Goal: Find specific page/section: Find specific page/section

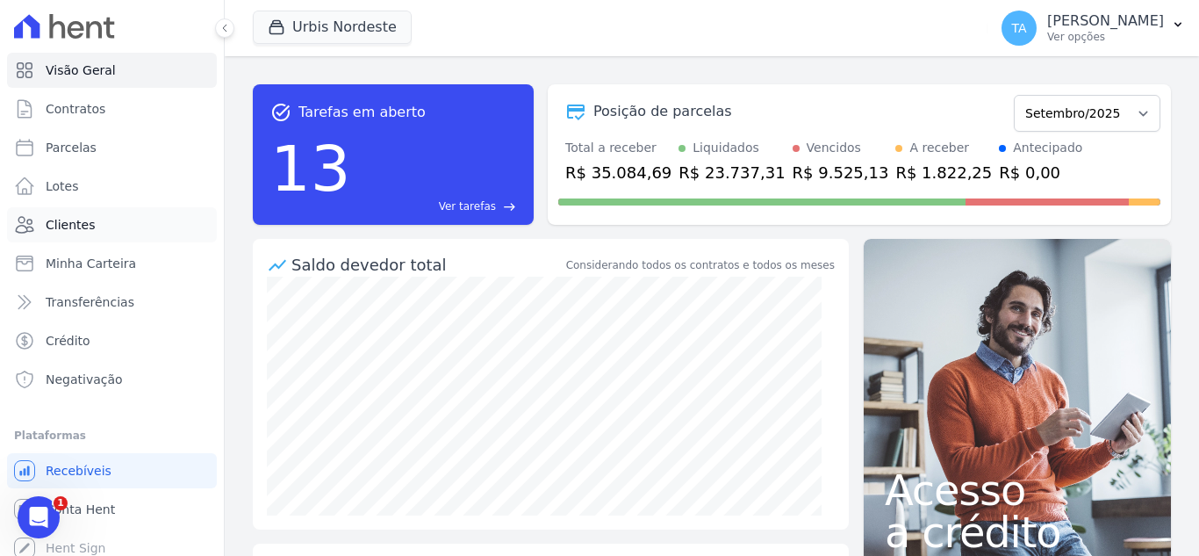
click at [111, 219] on link "Clientes" at bounding box center [112, 224] width 210 height 35
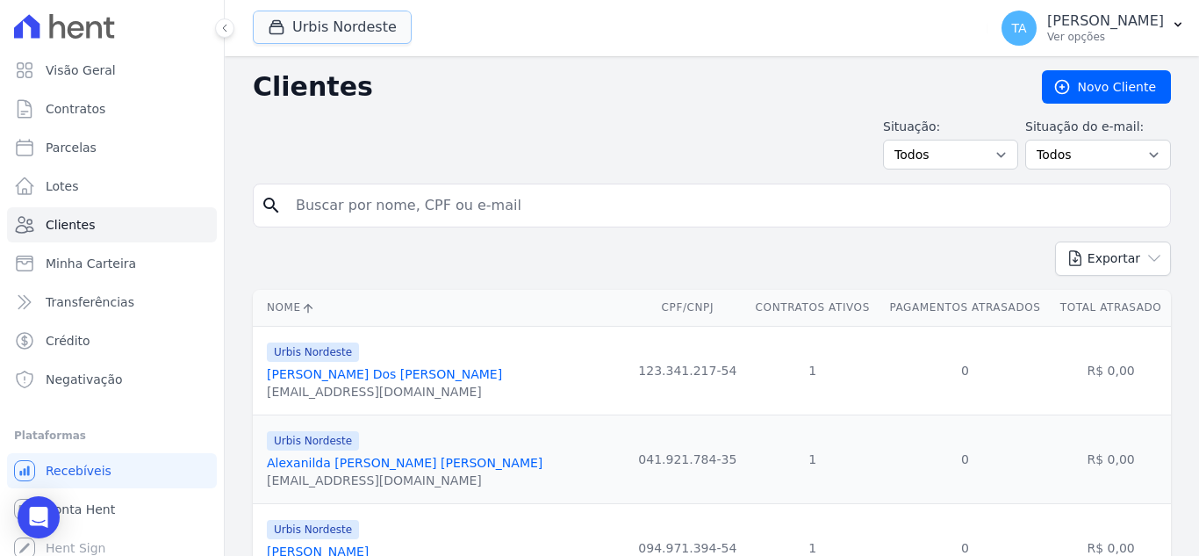
click at [326, 24] on button "Urbis Nordeste" at bounding box center [332, 27] width 159 height 33
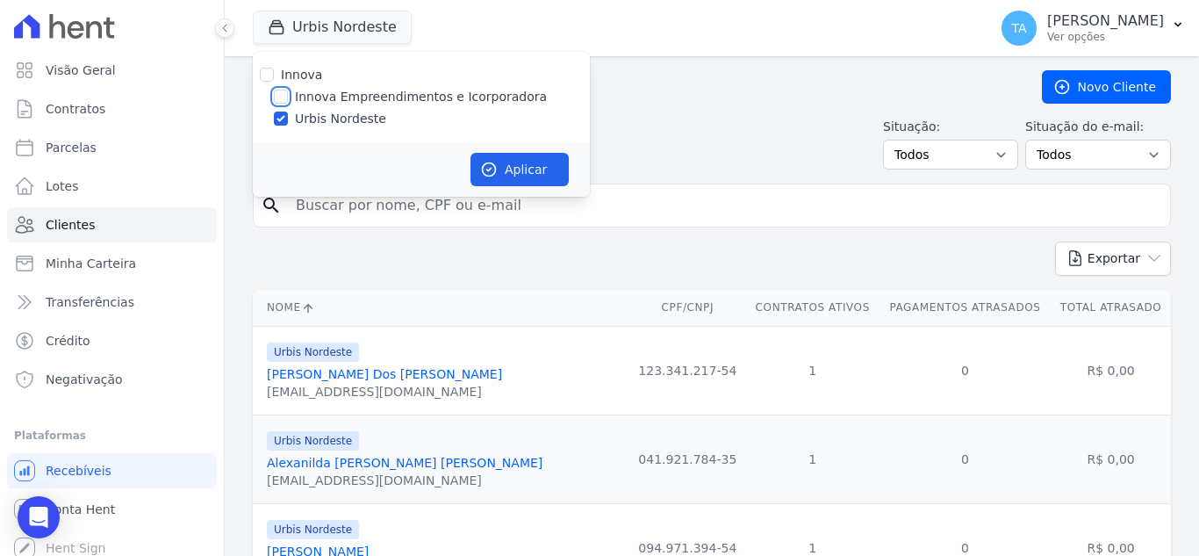
click at [282, 96] on input "Innova Empreendimentos e Icorporadora" at bounding box center [281, 97] width 14 height 14
checkbox input "true"
click at [275, 125] on input "Urbis Nordeste" at bounding box center [281, 118] width 14 height 14
checkbox input "false"
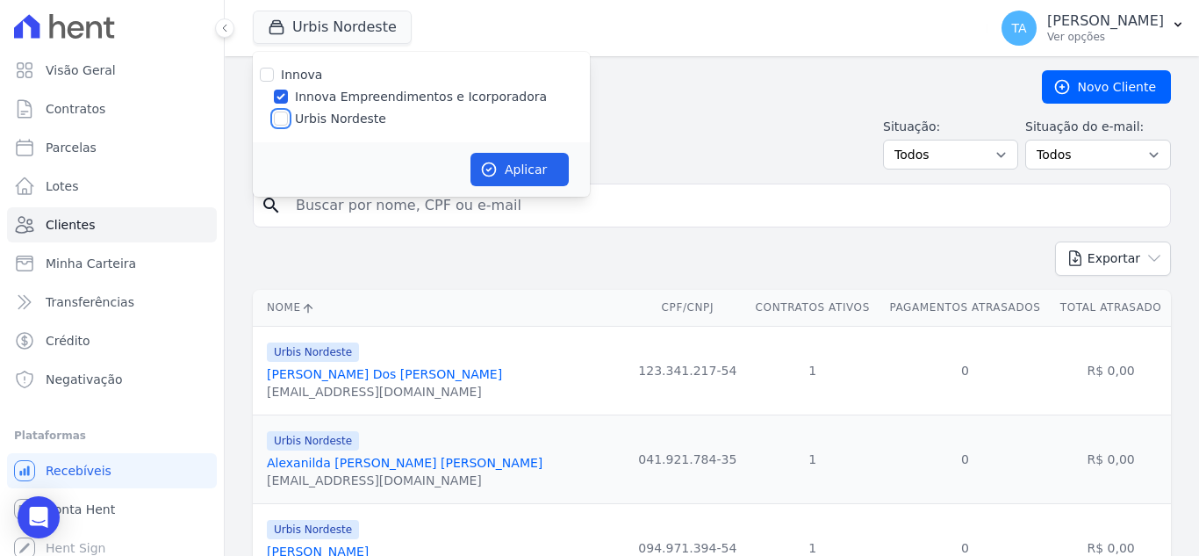
checkbox input "false"
click at [540, 162] on button "Aplicar" at bounding box center [520, 169] width 98 height 33
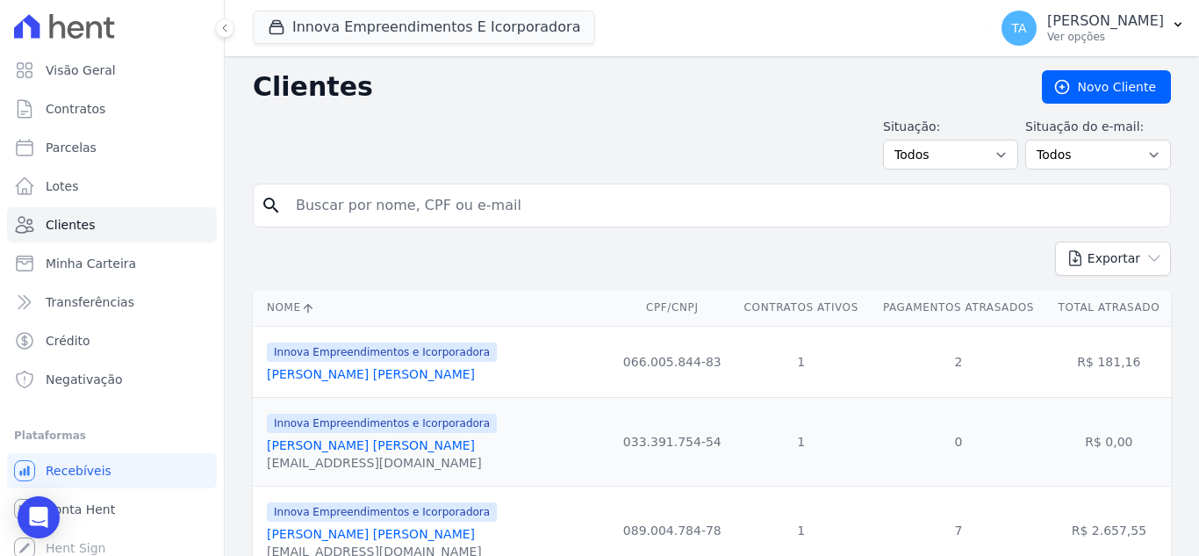
click at [427, 212] on input "search" at bounding box center [724, 205] width 878 height 35
type input "[PERSON_NAME]"
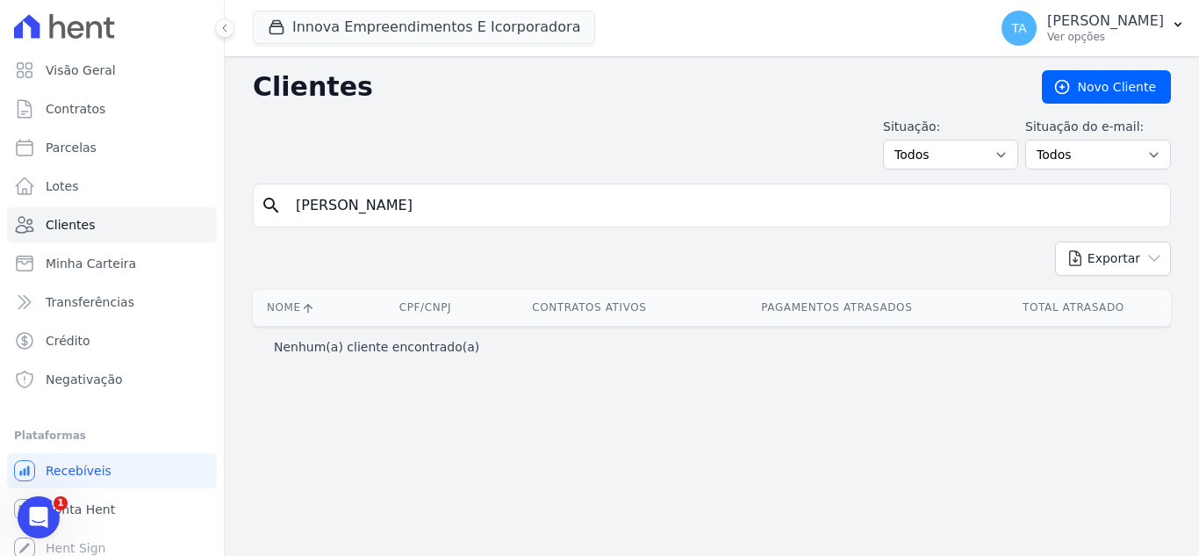
click at [492, 198] on input "[PERSON_NAME]" at bounding box center [724, 205] width 878 height 35
type input "[PERSON_NAME]"
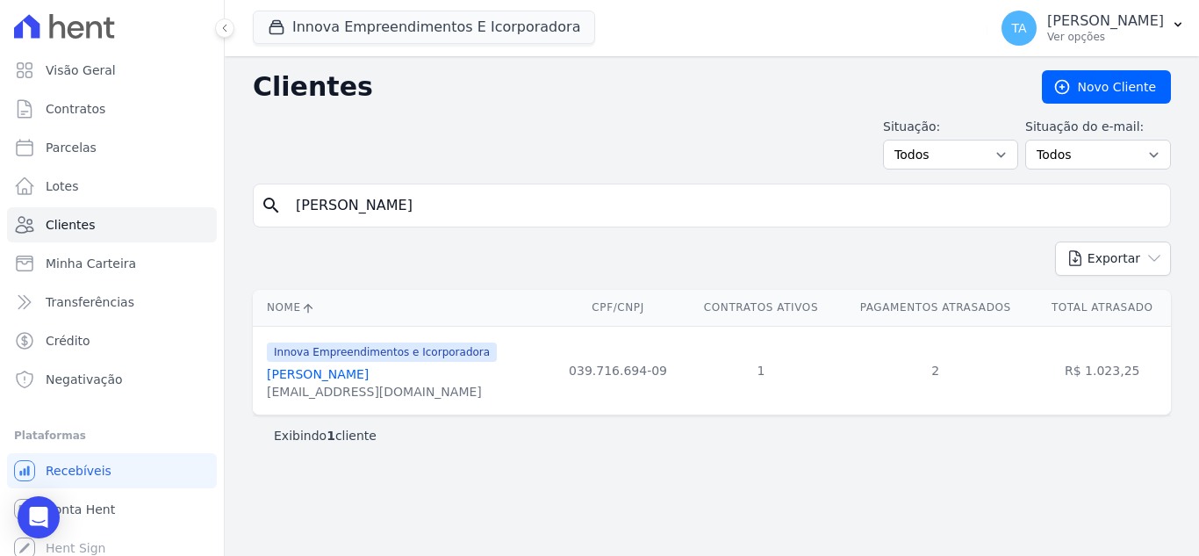
click at [369, 374] on link "[PERSON_NAME]" at bounding box center [318, 374] width 102 height 14
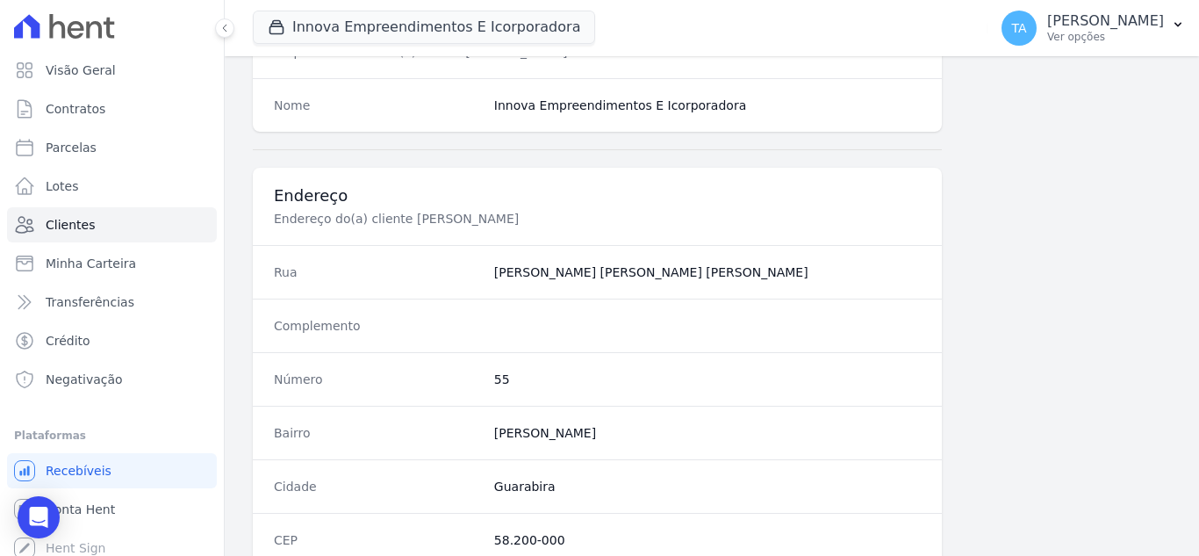
scroll to position [1167, 0]
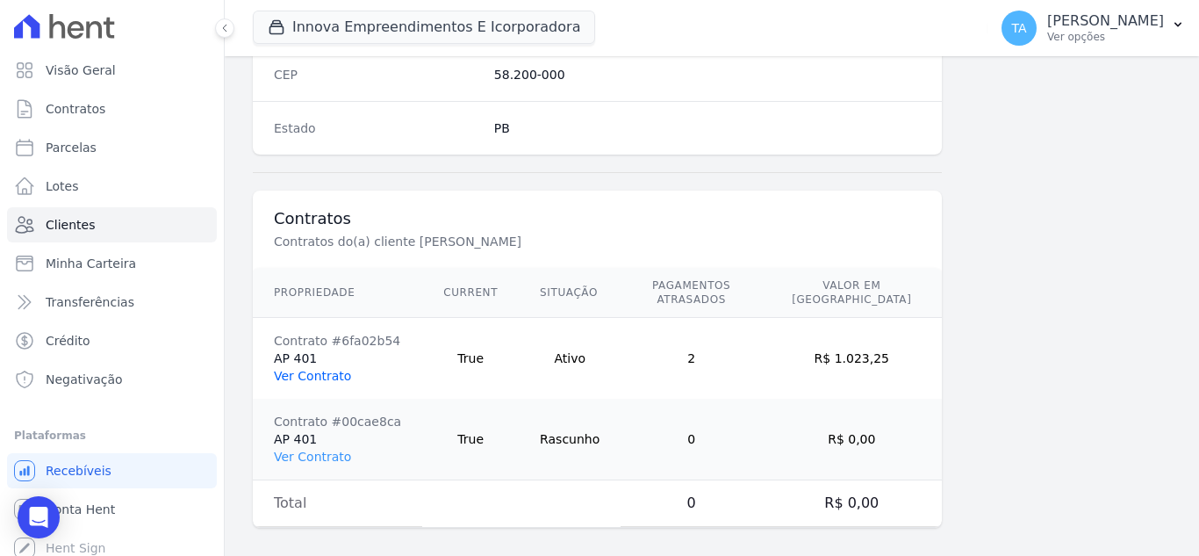
click at [325, 369] on link "Ver Contrato" at bounding box center [312, 376] width 77 height 14
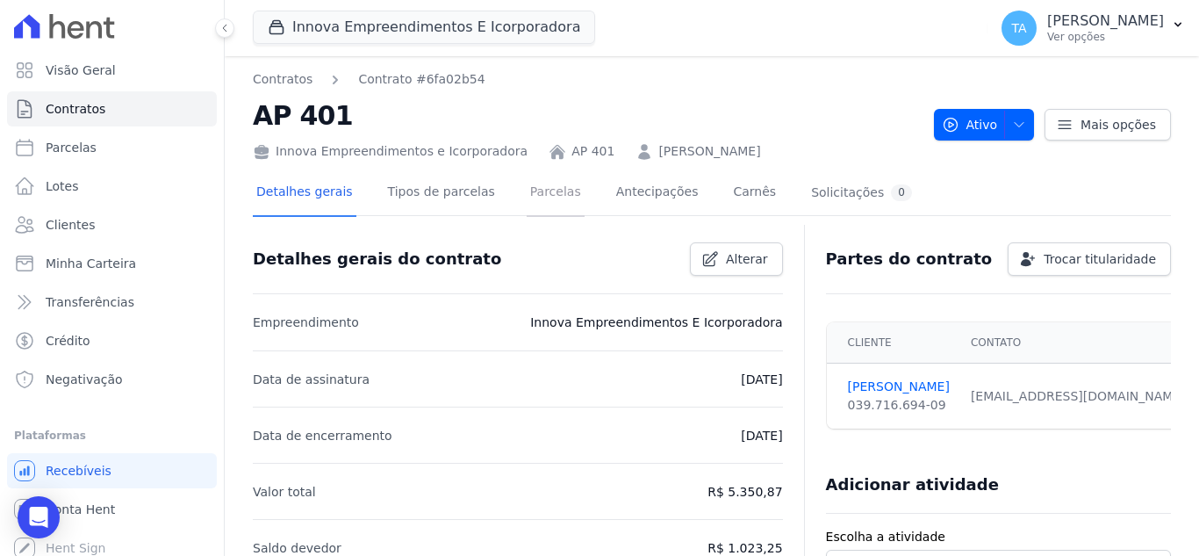
click at [532, 188] on link "Parcelas" at bounding box center [556, 193] width 58 height 47
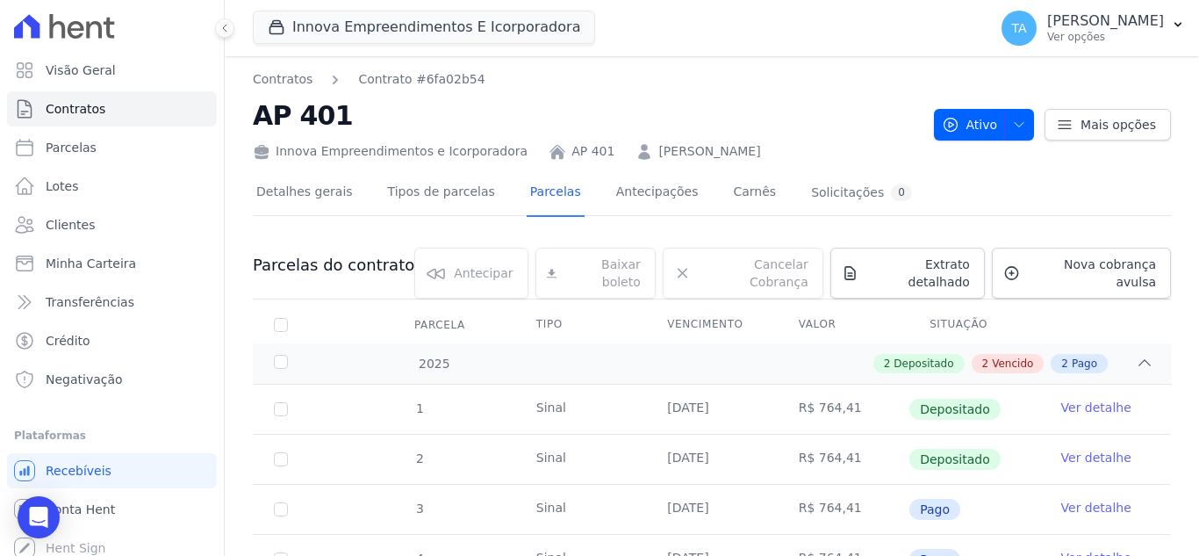
scroll to position [209, 0]
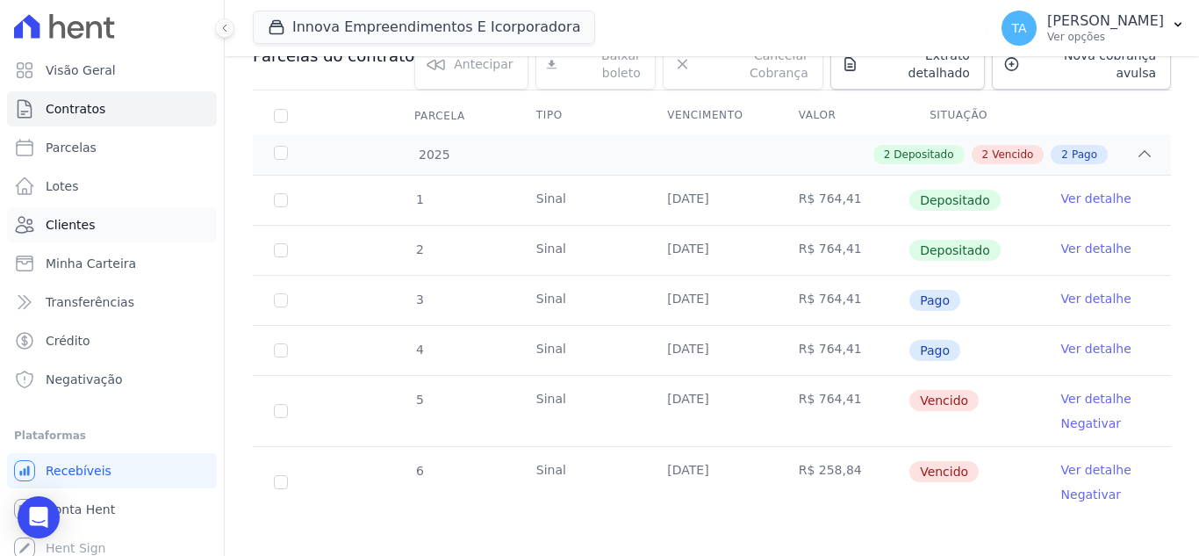
click at [104, 226] on link "Clientes" at bounding box center [112, 224] width 210 height 35
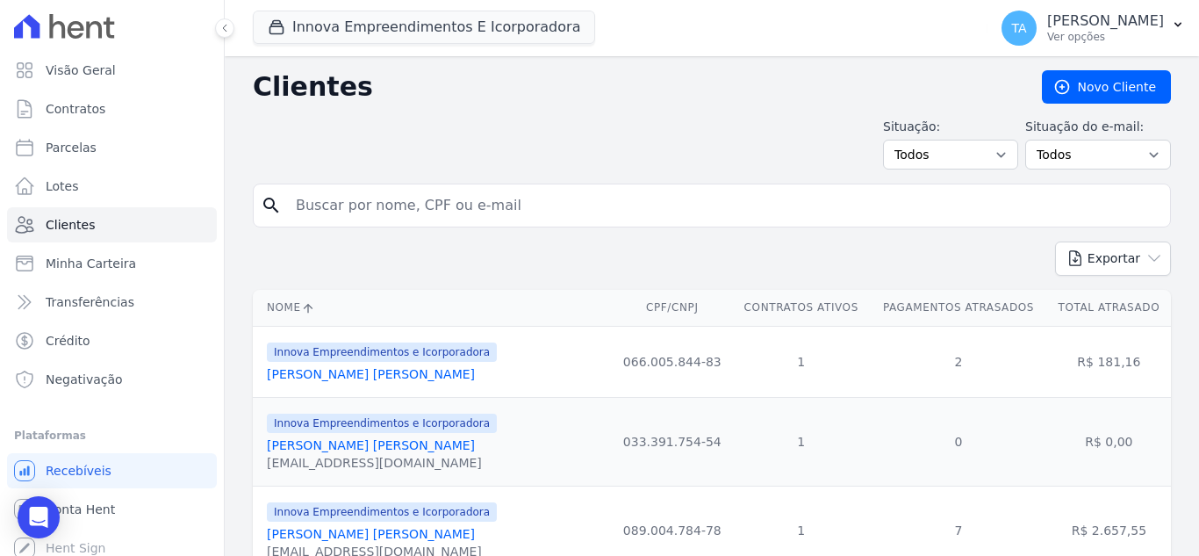
click at [394, 203] on input "search" at bounding box center [724, 205] width 878 height 35
type input "[PERSON_NAME]"
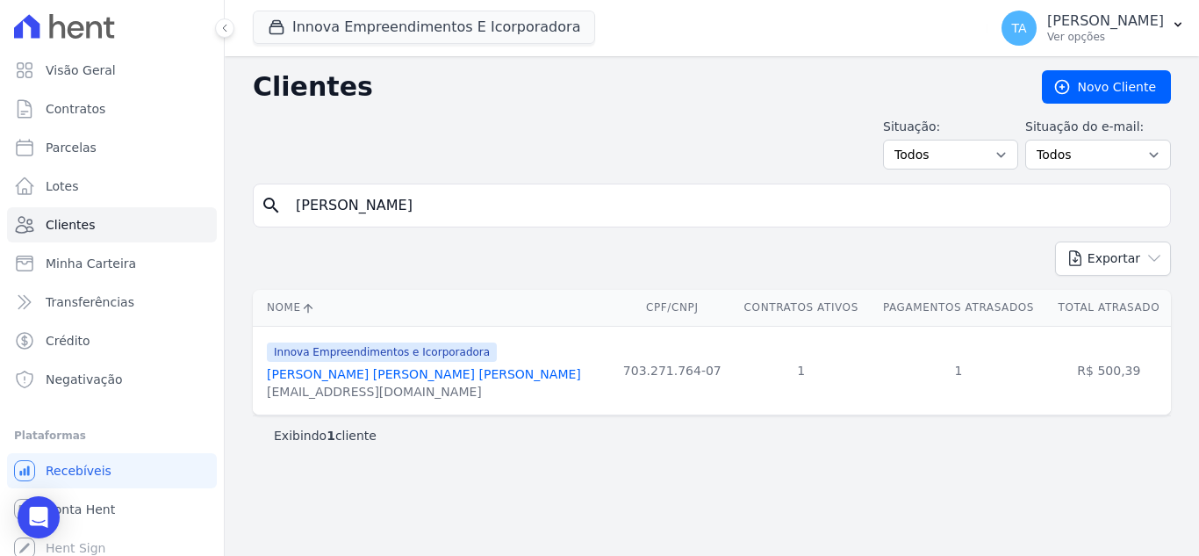
click at [381, 374] on link "[PERSON_NAME] [PERSON_NAME] [PERSON_NAME]" at bounding box center [424, 374] width 314 height 14
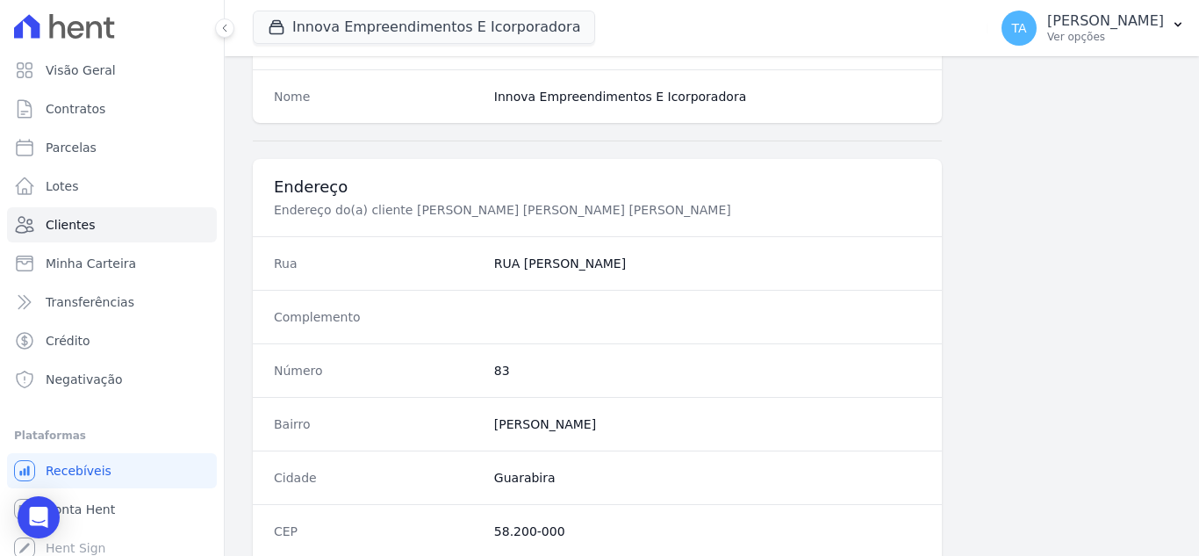
scroll to position [1053, 0]
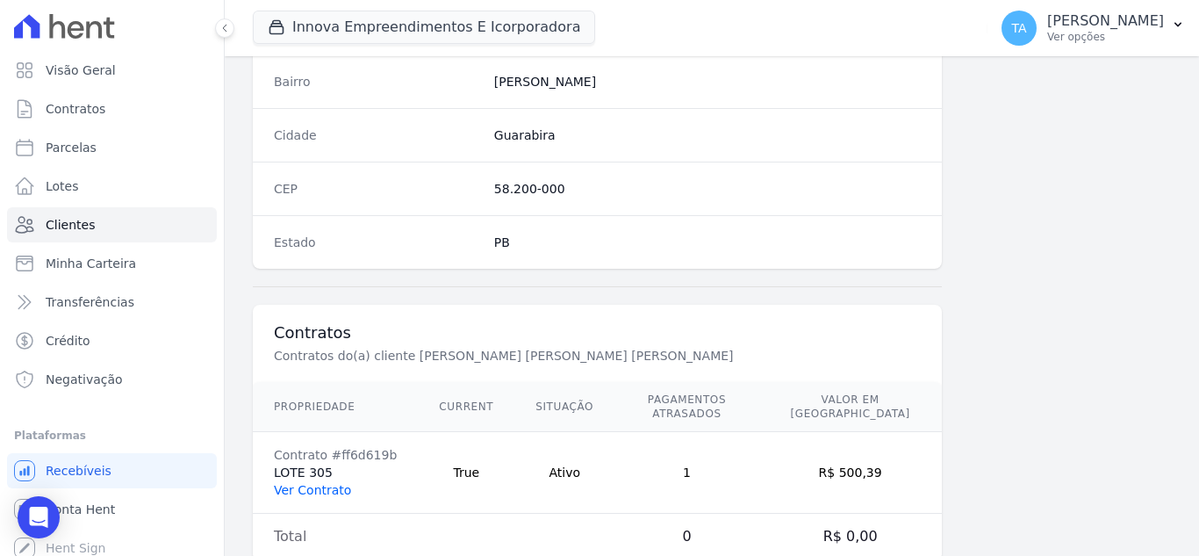
click at [334, 483] on link "Ver Contrato" at bounding box center [312, 490] width 77 height 14
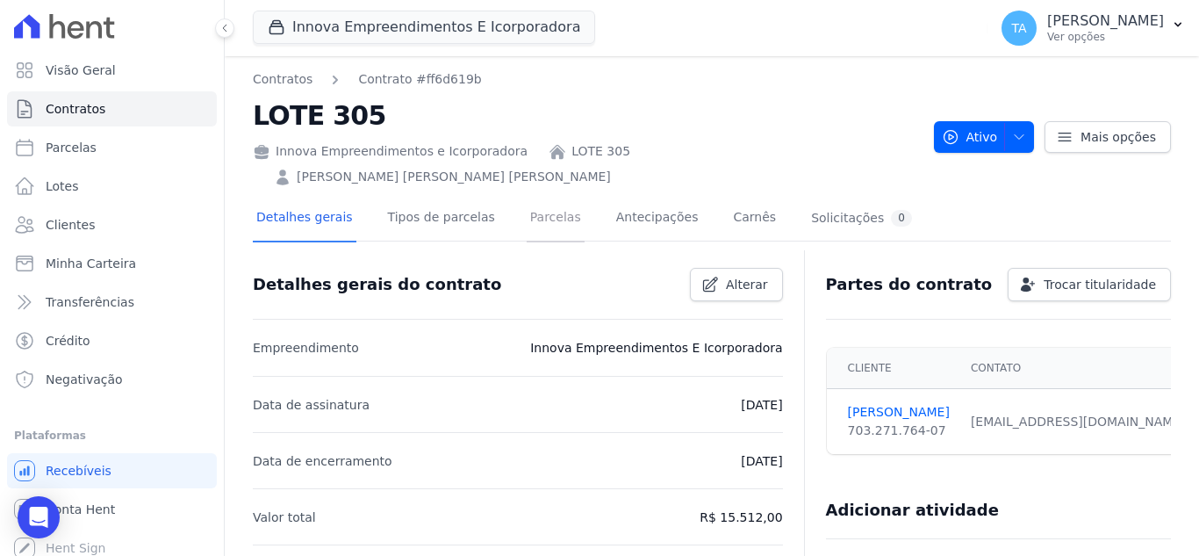
click at [528, 198] on link "Parcelas" at bounding box center [556, 219] width 58 height 47
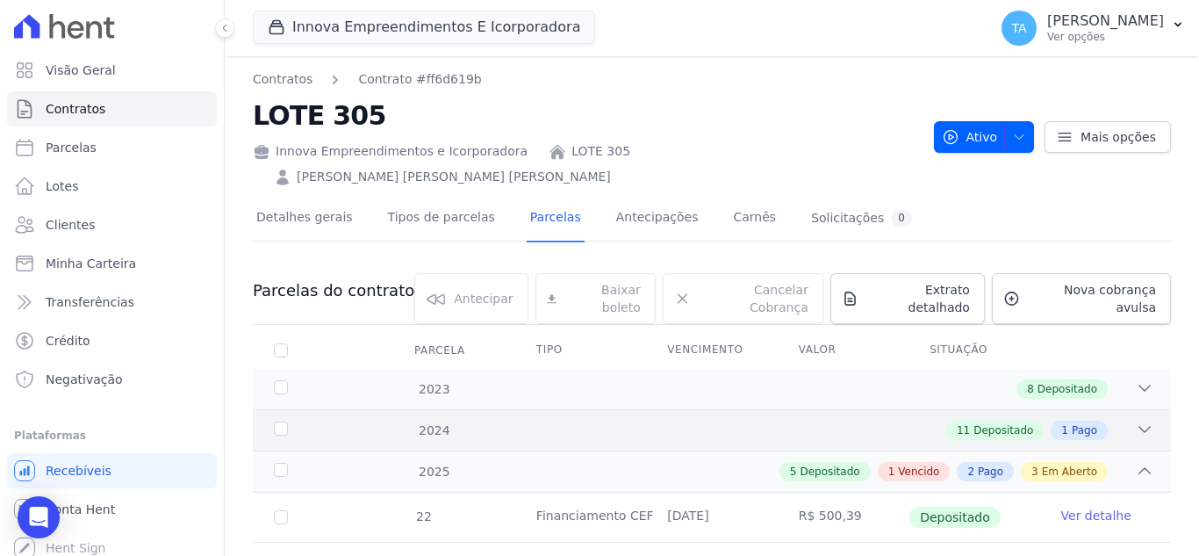
scroll to position [521, 0]
